Goal: Complete Application Form: Complete application form

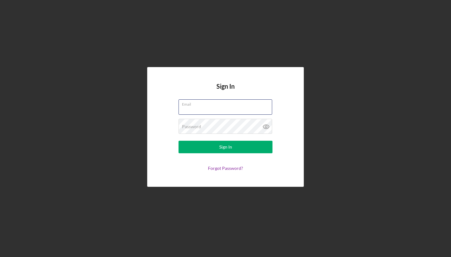
type input "[EMAIL_ADDRESS][DOMAIN_NAME]"
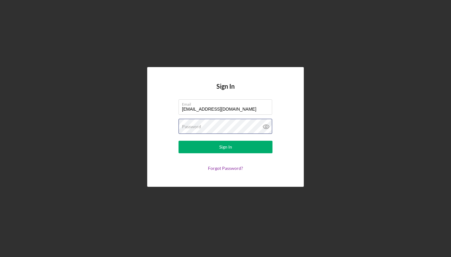
click at [225, 147] on button "Sign In" at bounding box center [225, 147] width 94 height 13
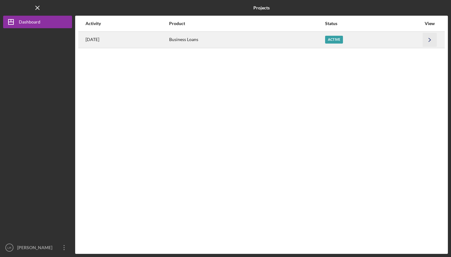
click at [425, 41] on icon "Icon/Navigate" at bounding box center [430, 40] width 14 height 14
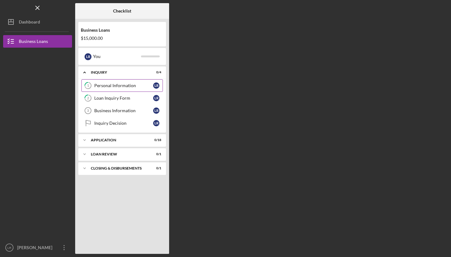
click at [125, 86] on div "Personal Information" at bounding box center [123, 85] width 59 height 5
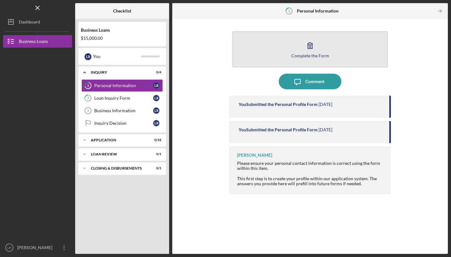
click at [307, 52] on icon "button" at bounding box center [310, 46] width 16 height 16
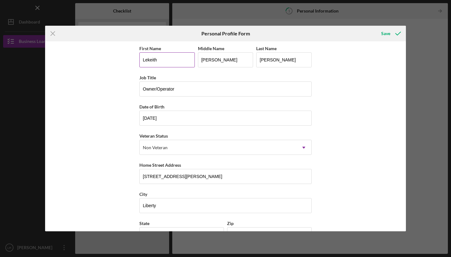
click at [184, 58] on input "Lekeith" at bounding box center [166, 59] width 55 height 15
type input "Sinnidra"
type input "N"
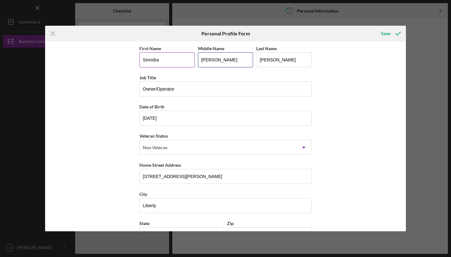
type input "[PERSON_NAME]"
type input "R"
type input "[PERSON_NAME]"
type input "[DATE]"
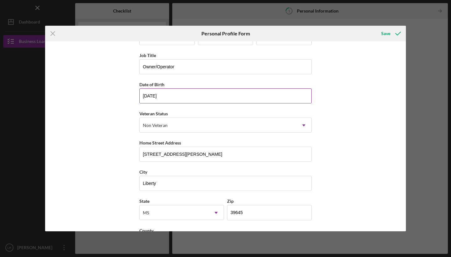
scroll to position [31, 0]
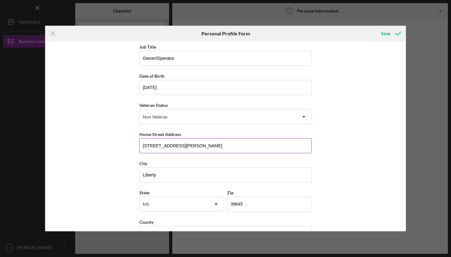
click at [179, 147] on input "[STREET_ADDRESS][PERSON_NAME]" at bounding box center [225, 145] width 172 height 15
type input "[STREET_ADDRESS]"
type input "L"
type input "[GEOGRAPHIC_DATA]"
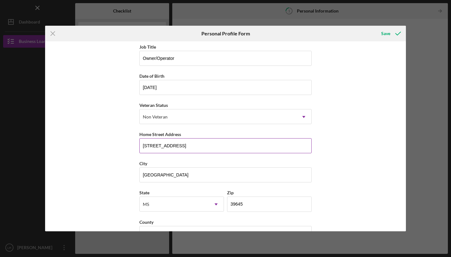
type input "l"
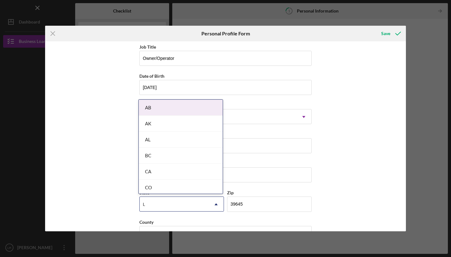
type input "La"
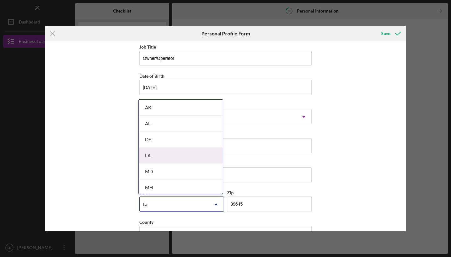
click at [177, 153] on div "LA" at bounding box center [181, 155] width 84 height 16
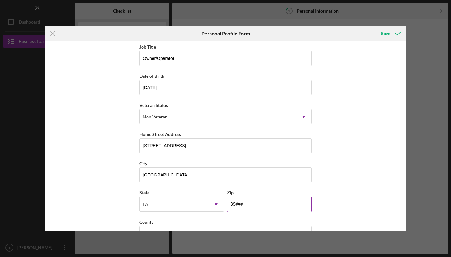
type input "3####"
type input "70125"
click at [345, 209] on div "First Name [PERSON_NAME] Middle Name [PERSON_NAME] Last Name [PERSON_NAME] Job …" at bounding box center [225, 136] width 361 height 190
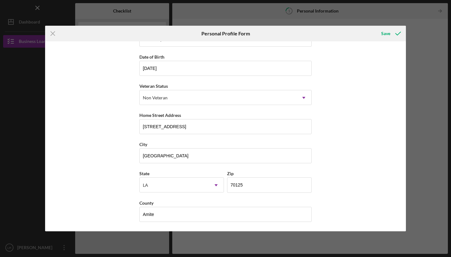
scroll to position [50, 0]
click at [254, 214] on input "Amite" at bounding box center [225, 214] width 172 height 15
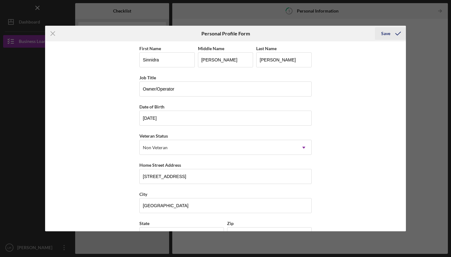
scroll to position [0, 0]
type input "[GEOGRAPHIC_DATA]"
click at [388, 35] on div "Save" at bounding box center [385, 33] width 9 height 13
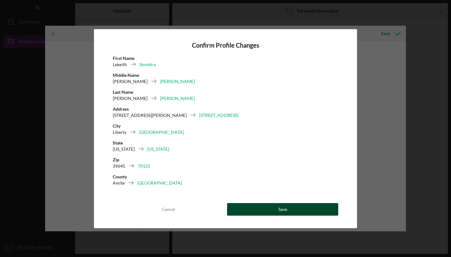
click at [270, 204] on button "Save" at bounding box center [282, 209] width 111 height 13
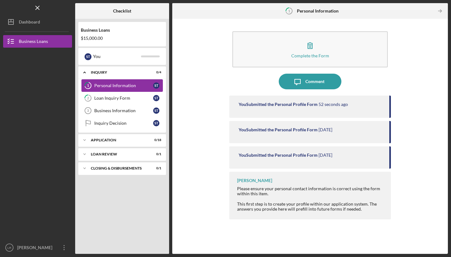
click at [123, 83] on link "1 Personal Information S T" at bounding box center [121, 85] width 81 height 13
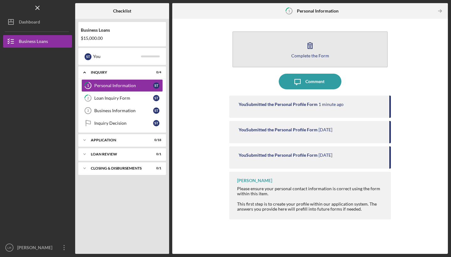
click at [303, 56] on div "Complete the Form" at bounding box center [310, 55] width 38 height 5
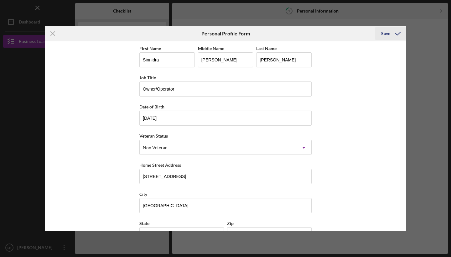
click at [391, 33] on icon "submit" at bounding box center [398, 34] width 16 height 16
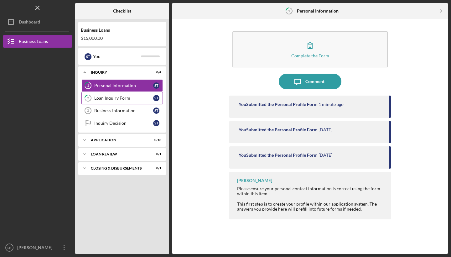
click at [124, 98] on div "Loan Inquiry Form" at bounding box center [123, 98] width 59 height 5
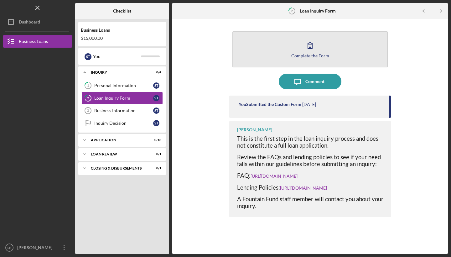
click at [315, 54] on div "Complete the Form" at bounding box center [310, 55] width 38 height 5
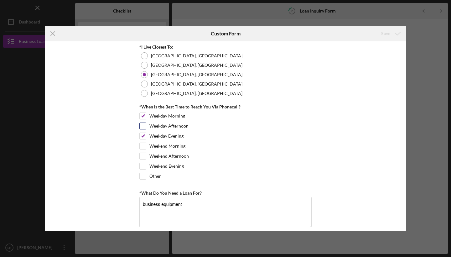
click at [142, 125] on input "Weekday Afternoon" at bounding box center [143, 126] width 6 height 6
checkbox input "true"
click at [143, 144] on input "Weekend Morning" at bounding box center [143, 146] width 6 height 6
checkbox input "true"
click at [142, 158] on input "Weekend Afternoon" at bounding box center [143, 156] width 6 height 6
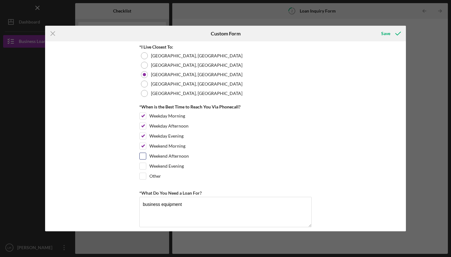
checkbox input "true"
click at [142, 168] on input "Weekend Evening" at bounding box center [143, 166] width 6 height 6
checkbox input "true"
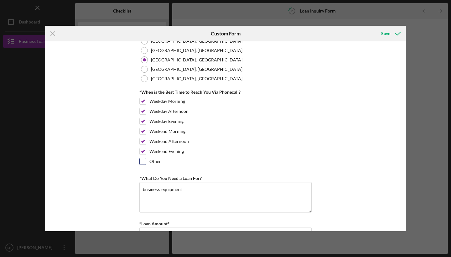
scroll to position [18, 0]
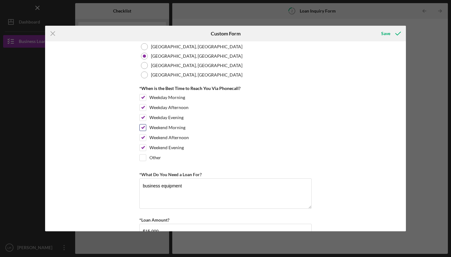
click at [142, 127] on input "Weekend Morning" at bounding box center [143, 127] width 6 height 6
checkbox input "false"
click at [140, 139] on input "Weekend Afternoon" at bounding box center [143, 137] width 6 height 6
checkbox input "false"
click at [141, 146] on input "Weekend Evening" at bounding box center [143, 147] width 6 height 6
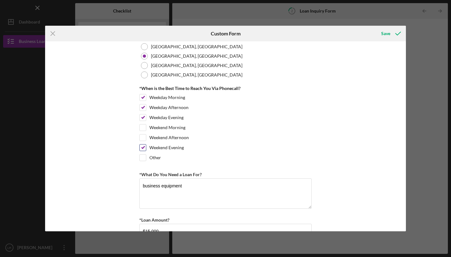
checkbox input "false"
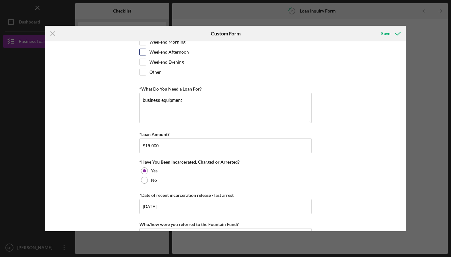
scroll to position [111, 0]
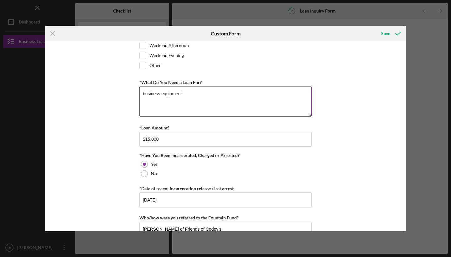
click at [213, 97] on textarea "business equipment" at bounding box center [225, 101] width 172 height 30
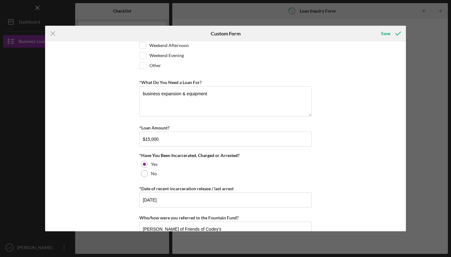
click at [341, 132] on div "*I Live Closest To: [GEOGRAPHIC_DATA], [GEOGRAPHIC_DATA] [GEOGRAPHIC_DATA], [GE…" at bounding box center [225, 136] width 361 height 190
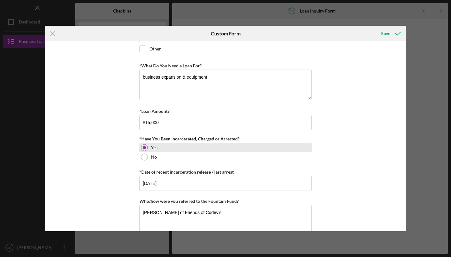
scroll to position [130, 0]
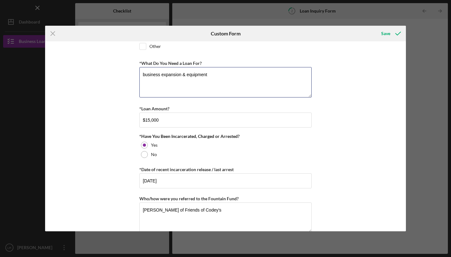
drag, startPoint x: 209, startPoint y: 79, endPoint x: 130, endPoint y: 73, distance: 78.9
click at [130, 73] on div "*I Live Closest To: [GEOGRAPHIC_DATA], [GEOGRAPHIC_DATA] [GEOGRAPHIC_DATA], [GE…" at bounding box center [225, 136] width 361 height 190
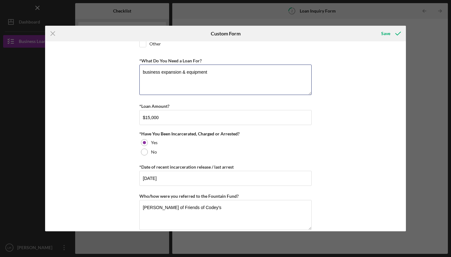
scroll to position [133, 0]
paste textarea "We are seeking this $15,000 loan to expand Friends of [PERSON_NAME]’s by openin…"
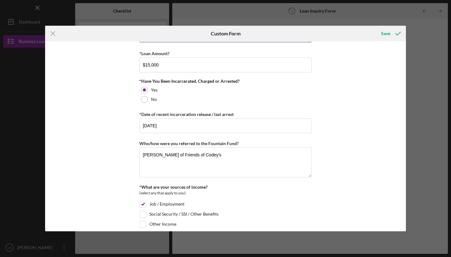
scroll to position [187, 0]
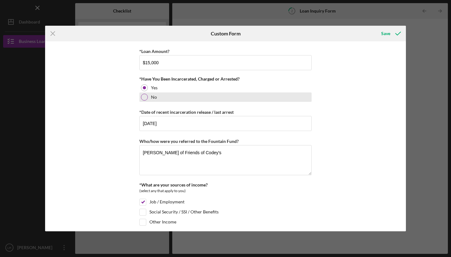
type textarea "We are seeking this $15,000 loan to expand Friends of [PERSON_NAME]’s by openin…"
click at [143, 98] on div at bounding box center [144, 97] width 7 height 7
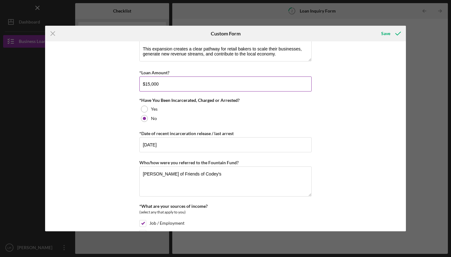
scroll to position [175, 0]
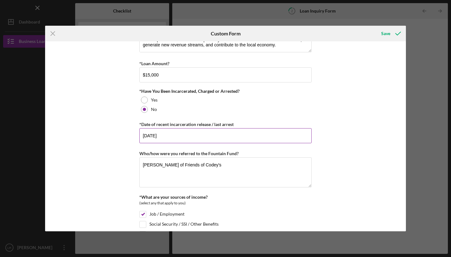
click at [203, 137] on input "[DATE]" at bounding box center [225, 135] width 172 height 15
type input "[DATE]"
click at [347, 175] on div "*I Live Closest To: [GEOGRAPHIC_DATA], [GEOGRAPHIC_DATA] [GEOGRAPHIC_DATA], [GE…" at bounding box center [225, 136] width 361 height 190
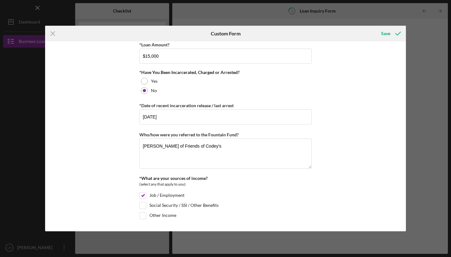
scroll to position [193, 0]
click at [239, 152] on textarea "[PERSON_NAME] of Friends of Codey's" at bounding box center [225, 154] width 172 height 30
click at [239, 151] on textarea "[PERSON_NAME] of Friends of Codey's" at bounding box center [225, 154] width 172 height 30
drag, startPoint x: 223, startPoint y: 147, endPoint x: 107, endPoint y: 142, distance: 116.0
click at [107, 142] on div "*I Live Closest To: [GEOGRAPHIC_DATA], [GEOGRAPHIC_DATA] [GEOGRAPHIC_DATA], [GE…" at bounding box center [225, 136] width 361 height 190
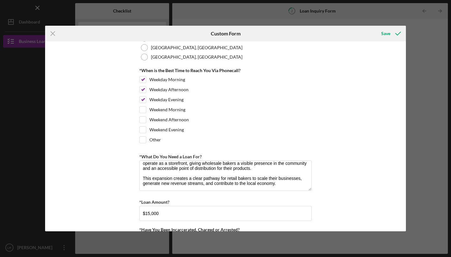
scroll to position [11, 0]
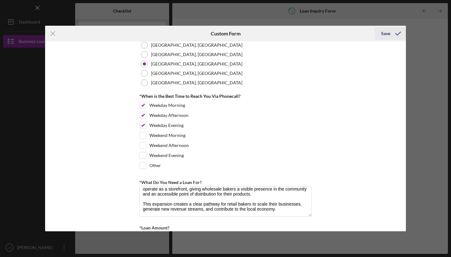
click at [386, 33] on div "Save" at bounding box center [385, 33] width 9 height 13
